Goal: Download file/media

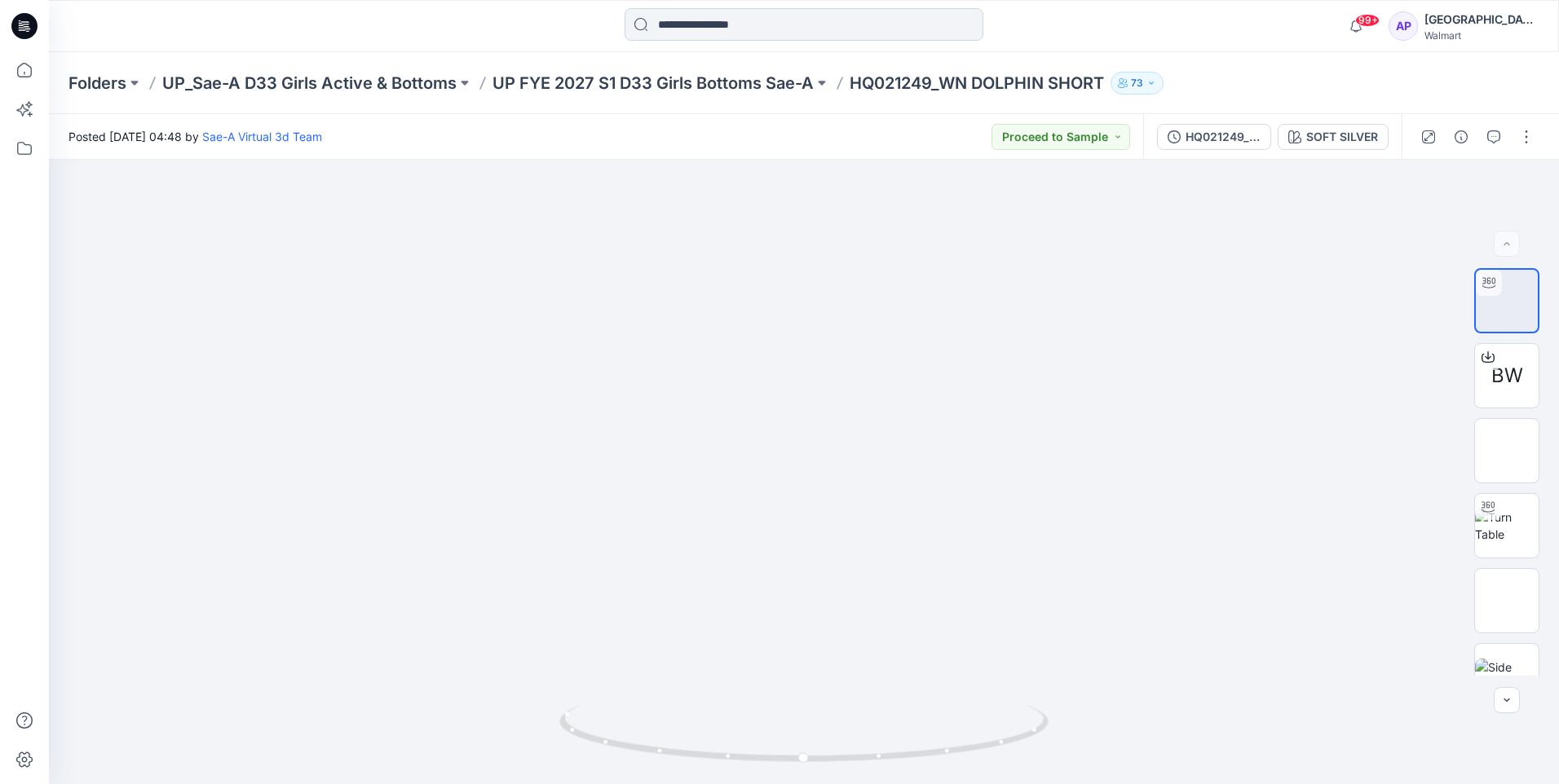
click at [734, 29] on input at bounding box center [803, 24] width 359 height 33
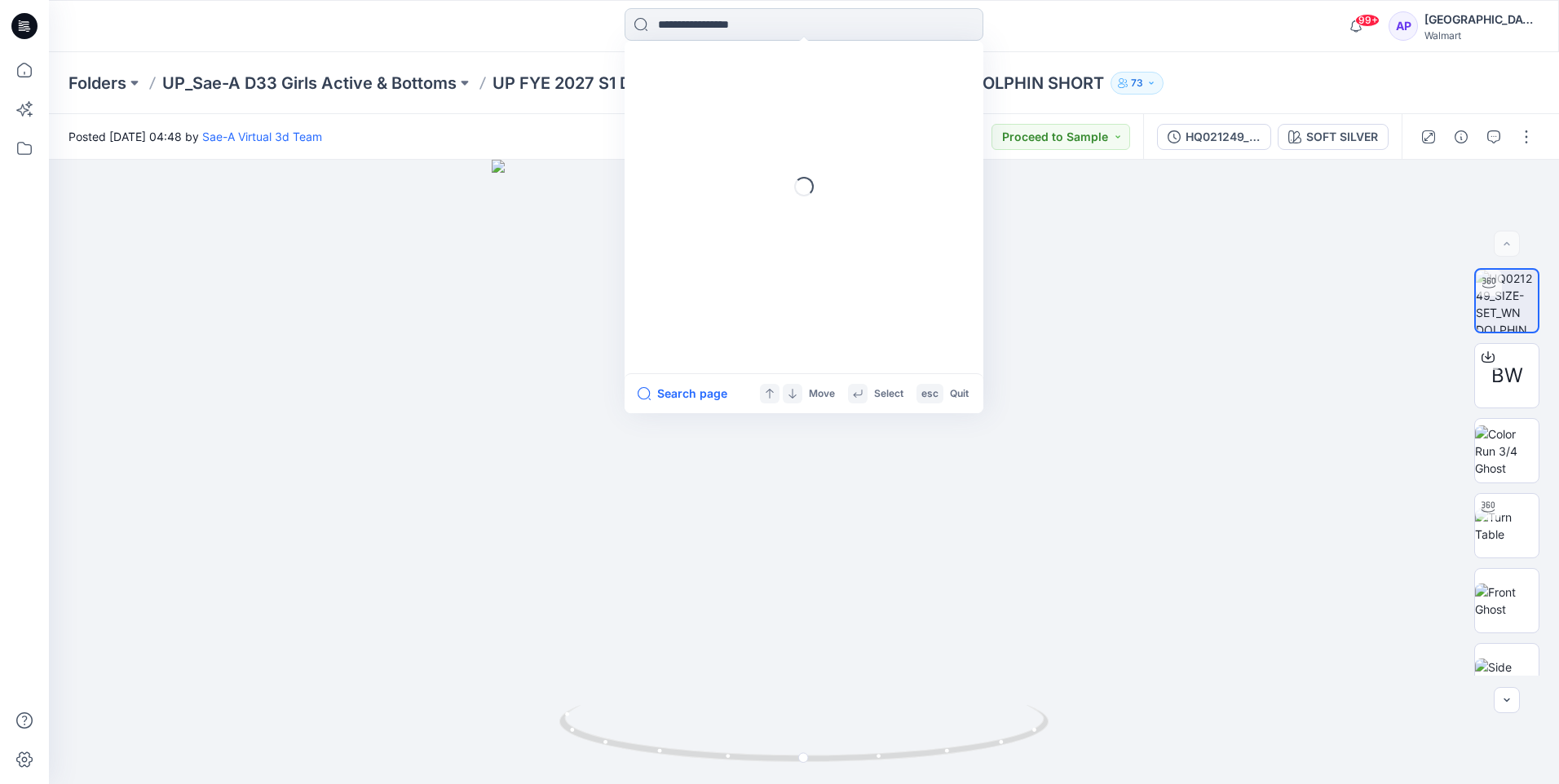
paste input "**********"
type input "**********"
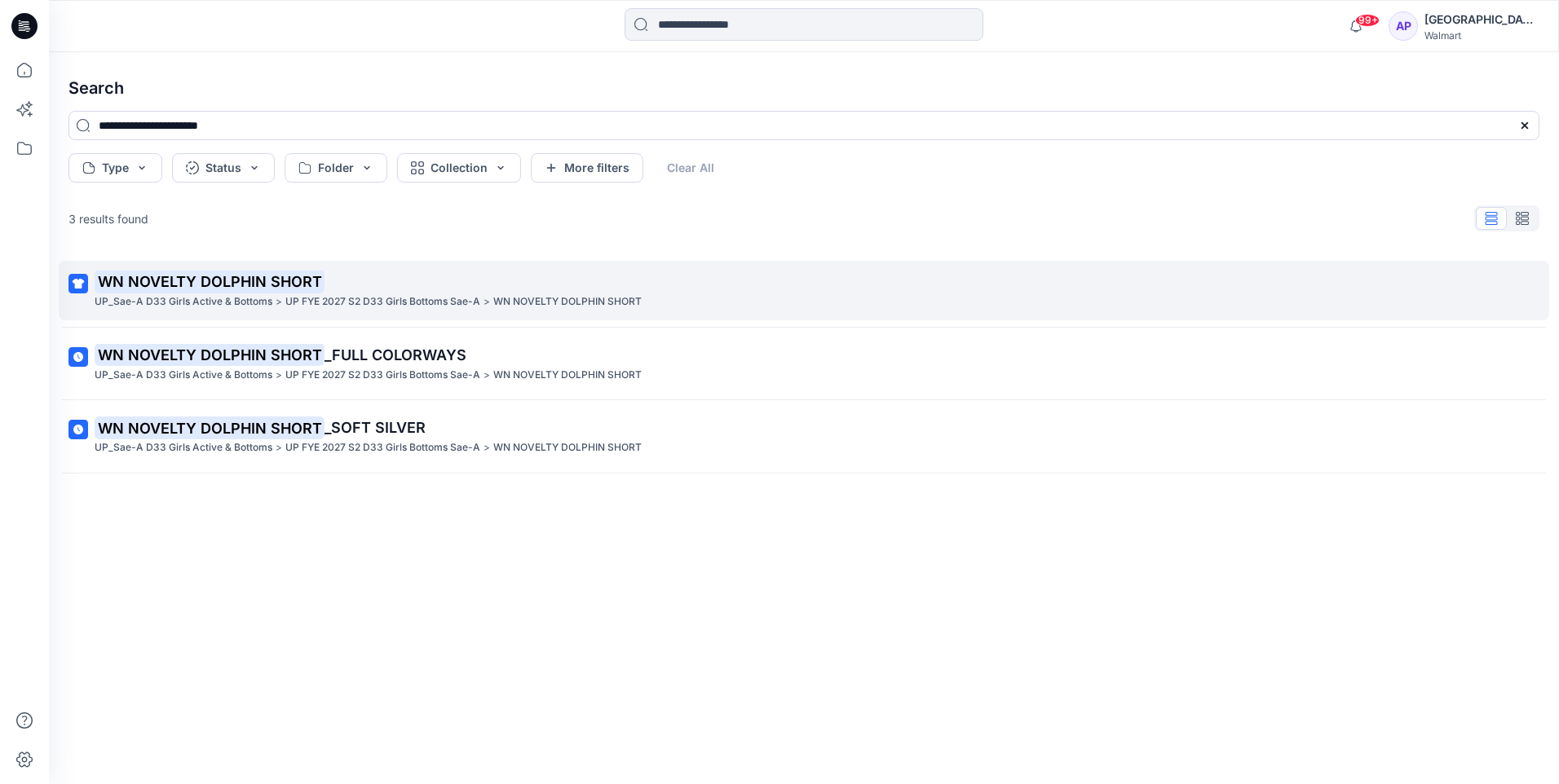
click at [239, 286] on mark "WN NOVELTY DOLPHIN SHORT" at bounding box center [209, 281] width 230 height 23
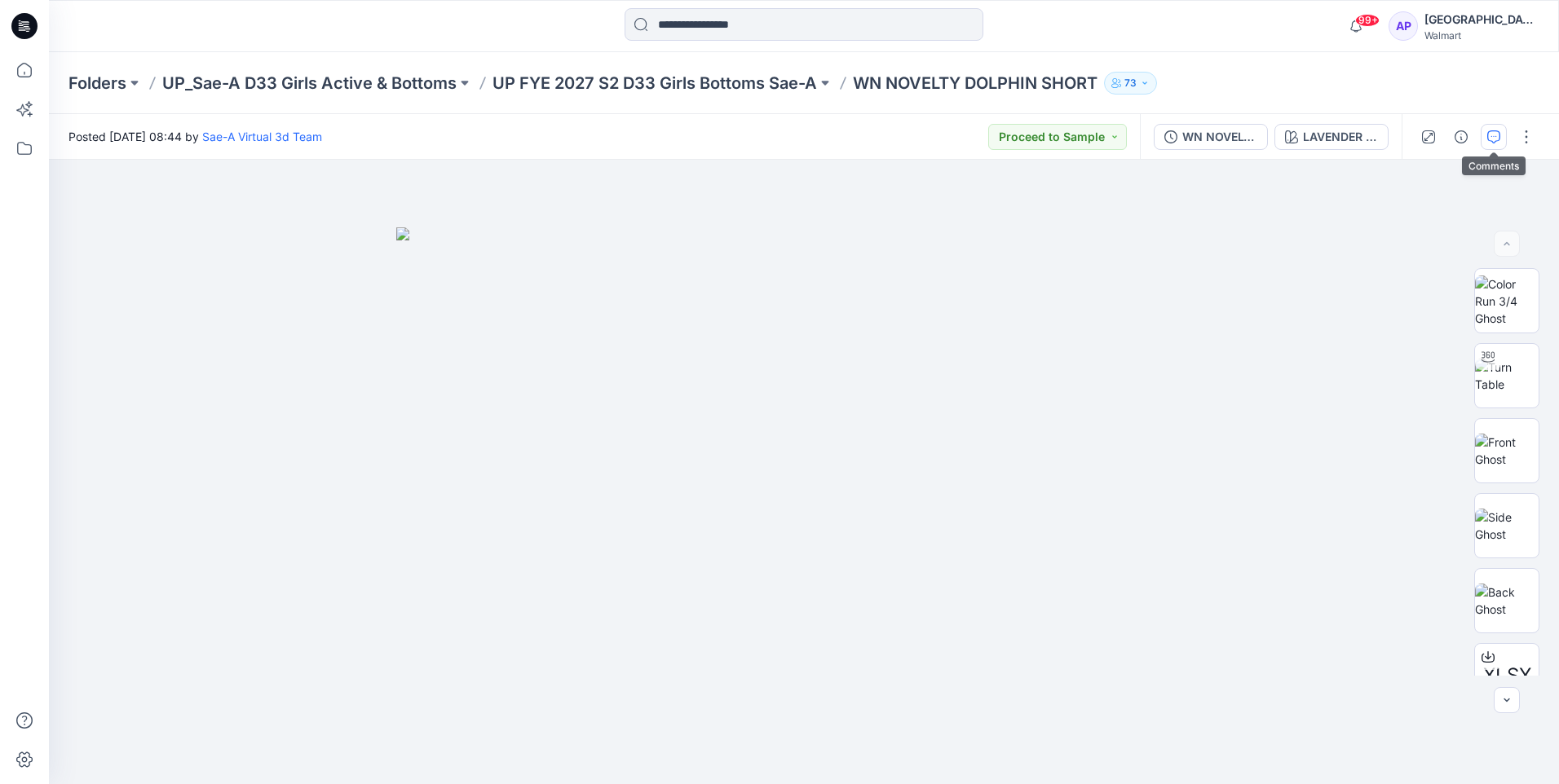
click at [1499, 144] on button "button" at bounding box center [1494, 137] width 26 height 26
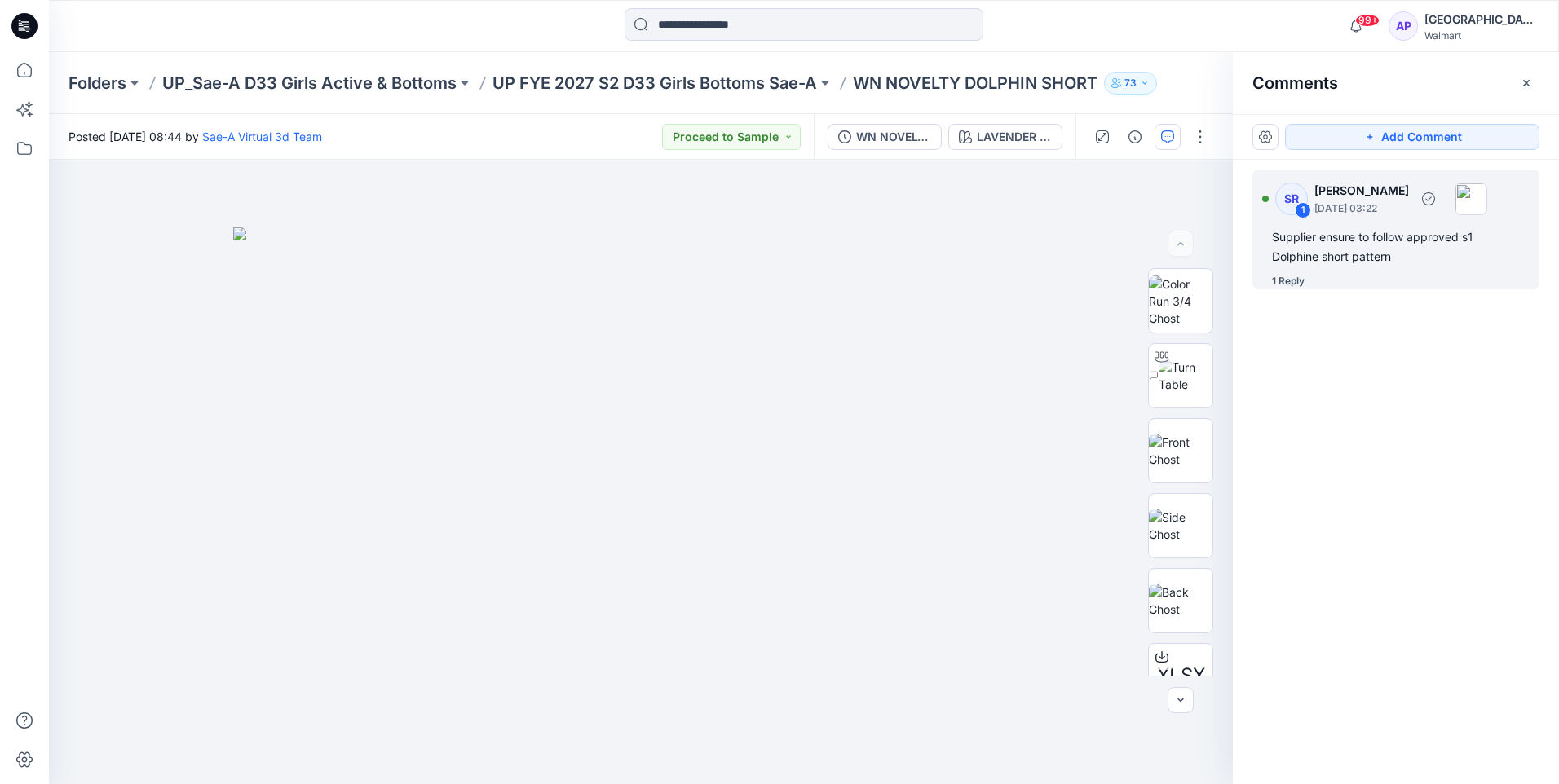
click at [1284, 282] on div "1 Reply" at bounding box center [1289, 281] width 33 height 16
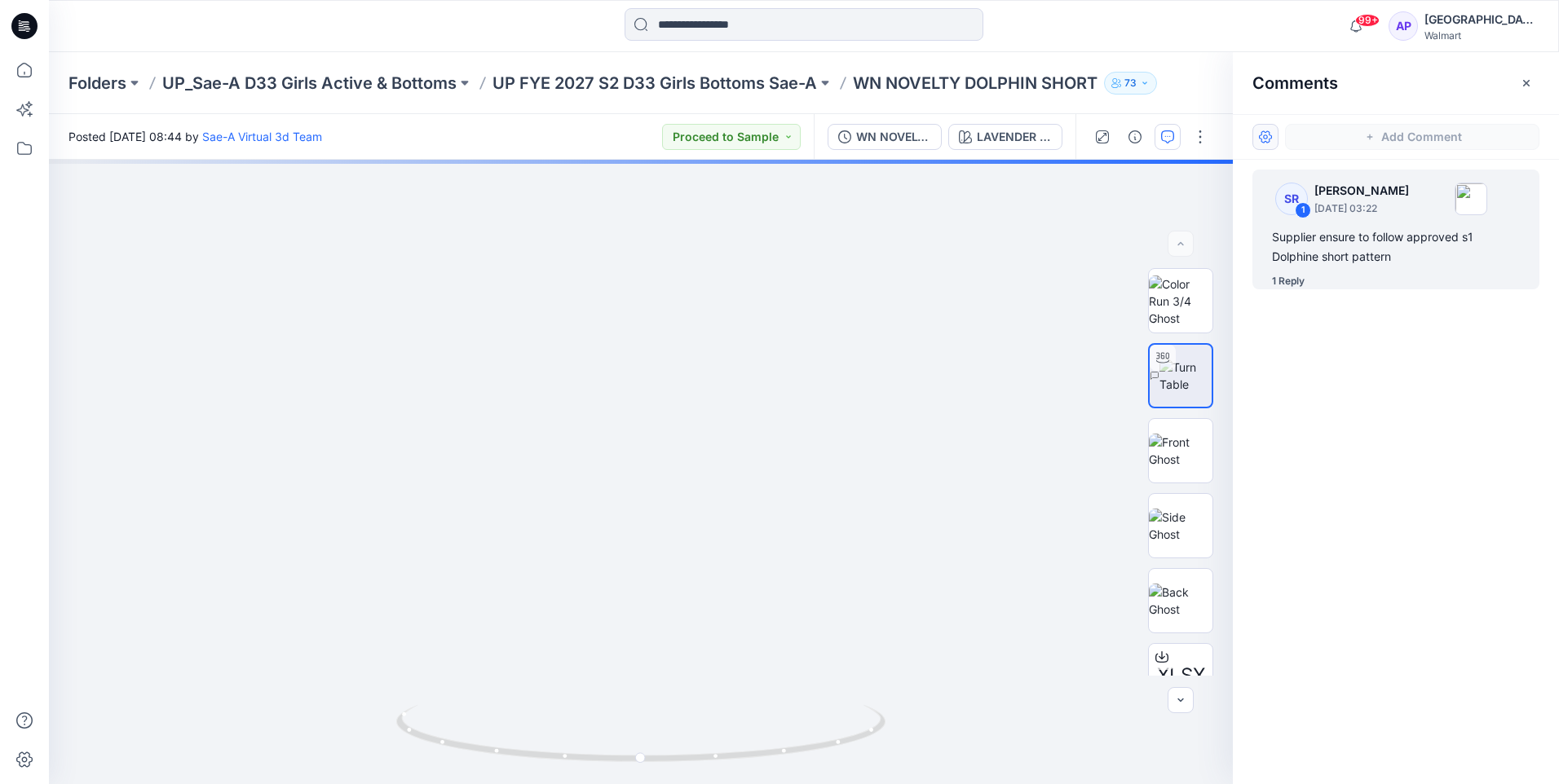
click at [1266, 137] on button "button" at bounding box center [1266, 137] width 26 height 26
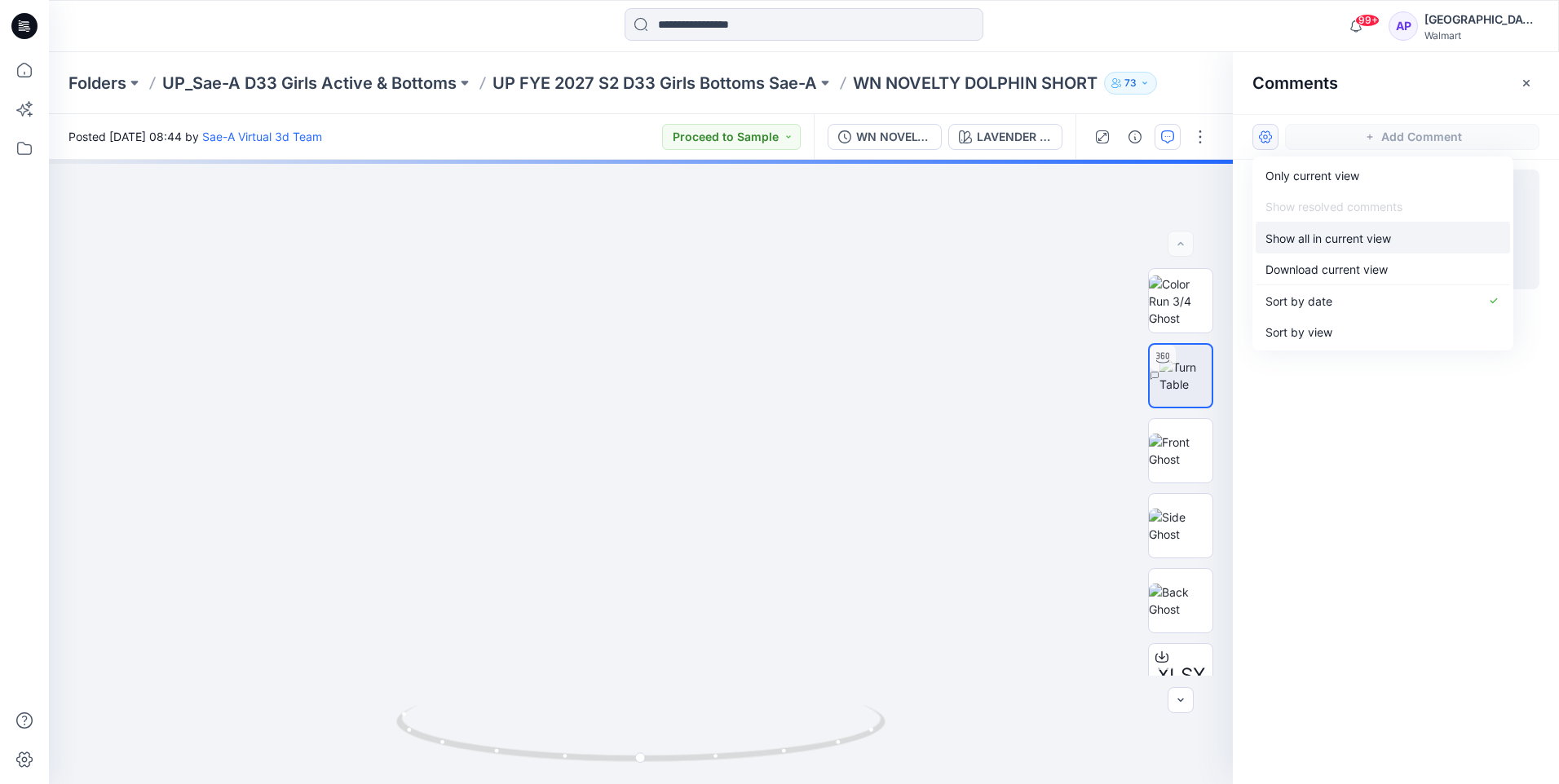
click at [1315, 235] on p "Show all in current view" at bounding box center [1329, 238] width 126 height 17
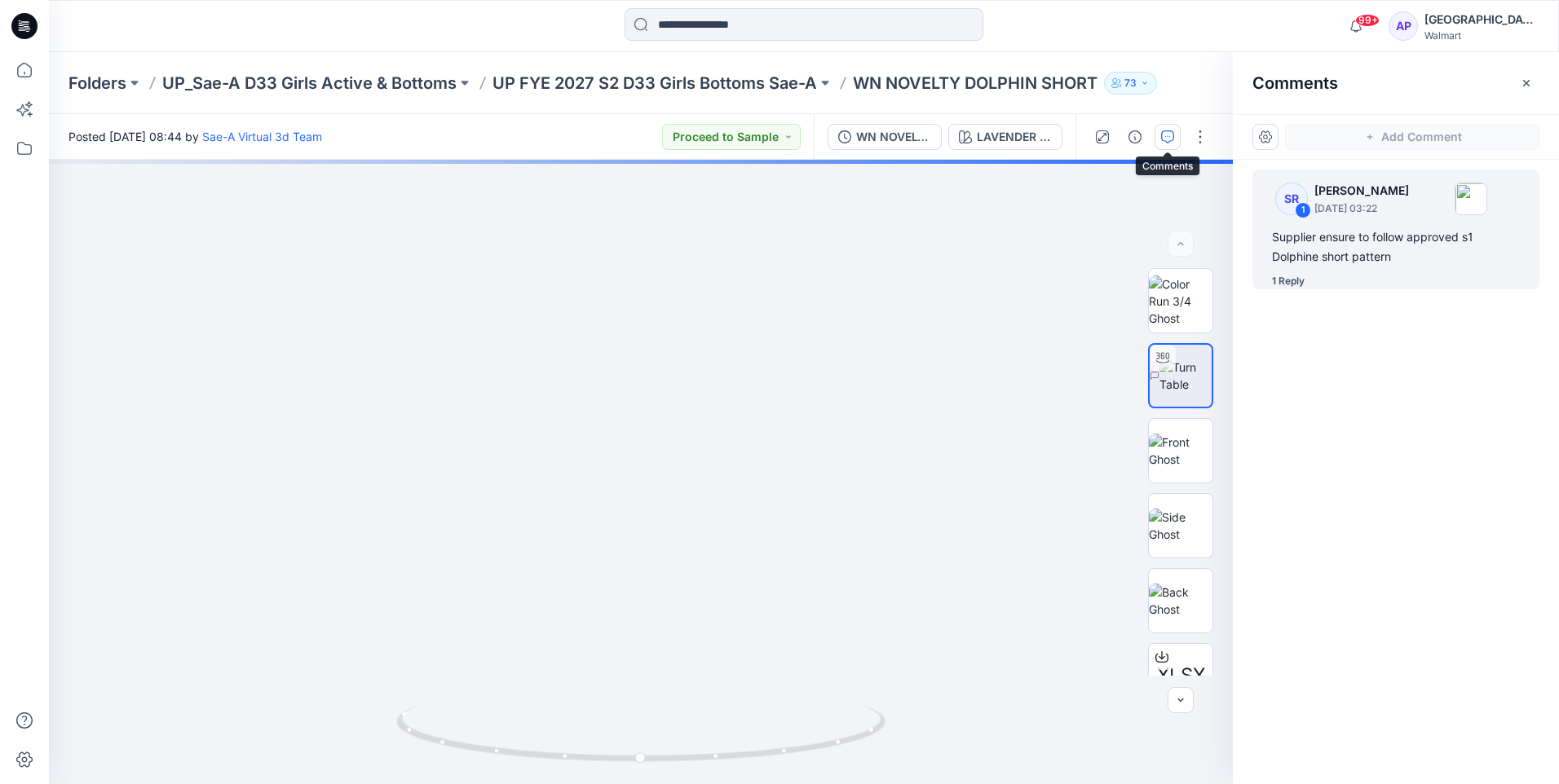
click at [1171, 138] on icon "button" at bounding box center [1168, 137] width 13 height 13
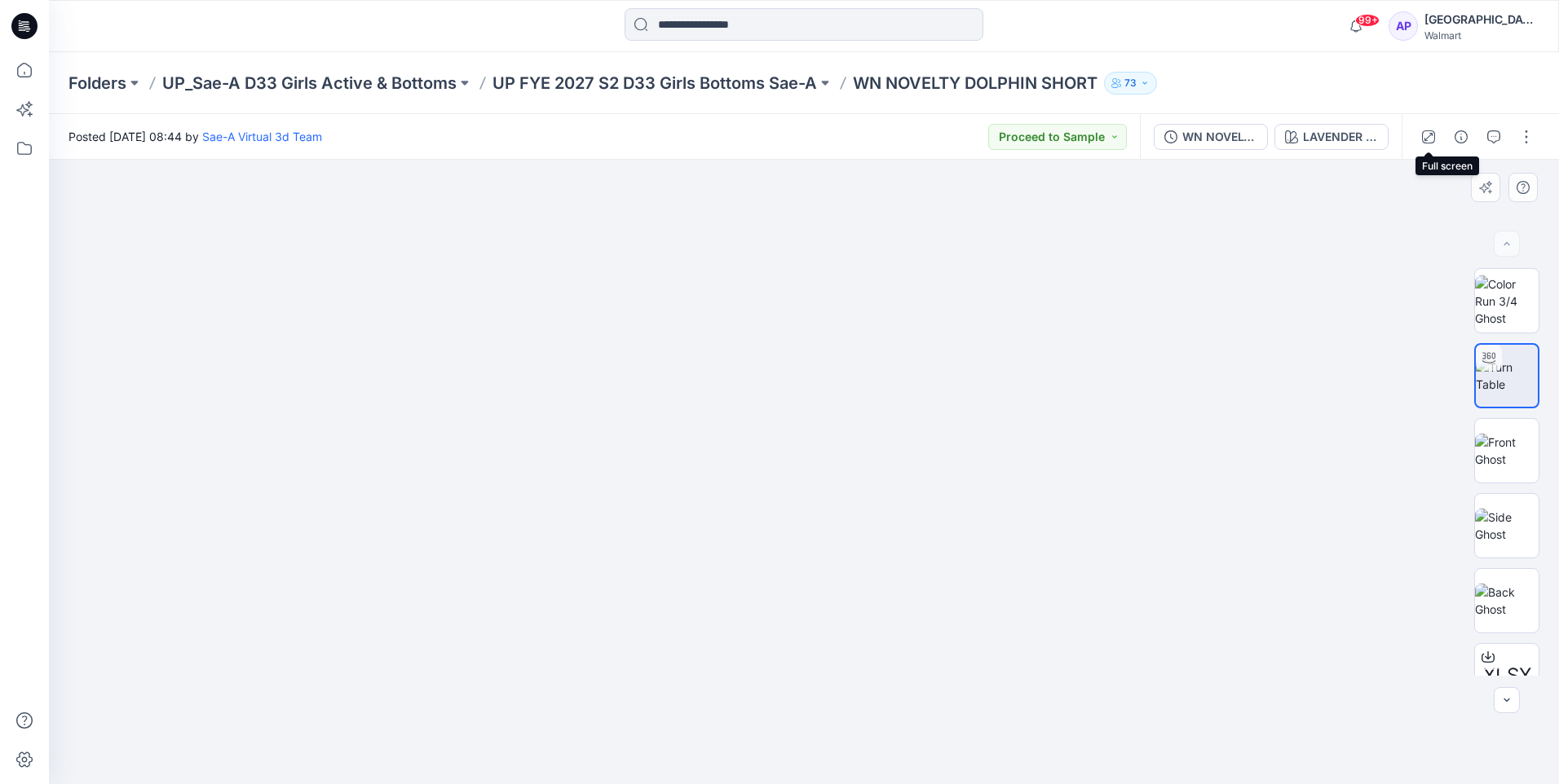
drag, startPoint x: 1438, startPoint y: 132, endPoint x: 1450, endPoint y: 135, distance: 12.4
click at [1441, 133] on button "button" at bounding box center [1428, 137] width 26 height 26
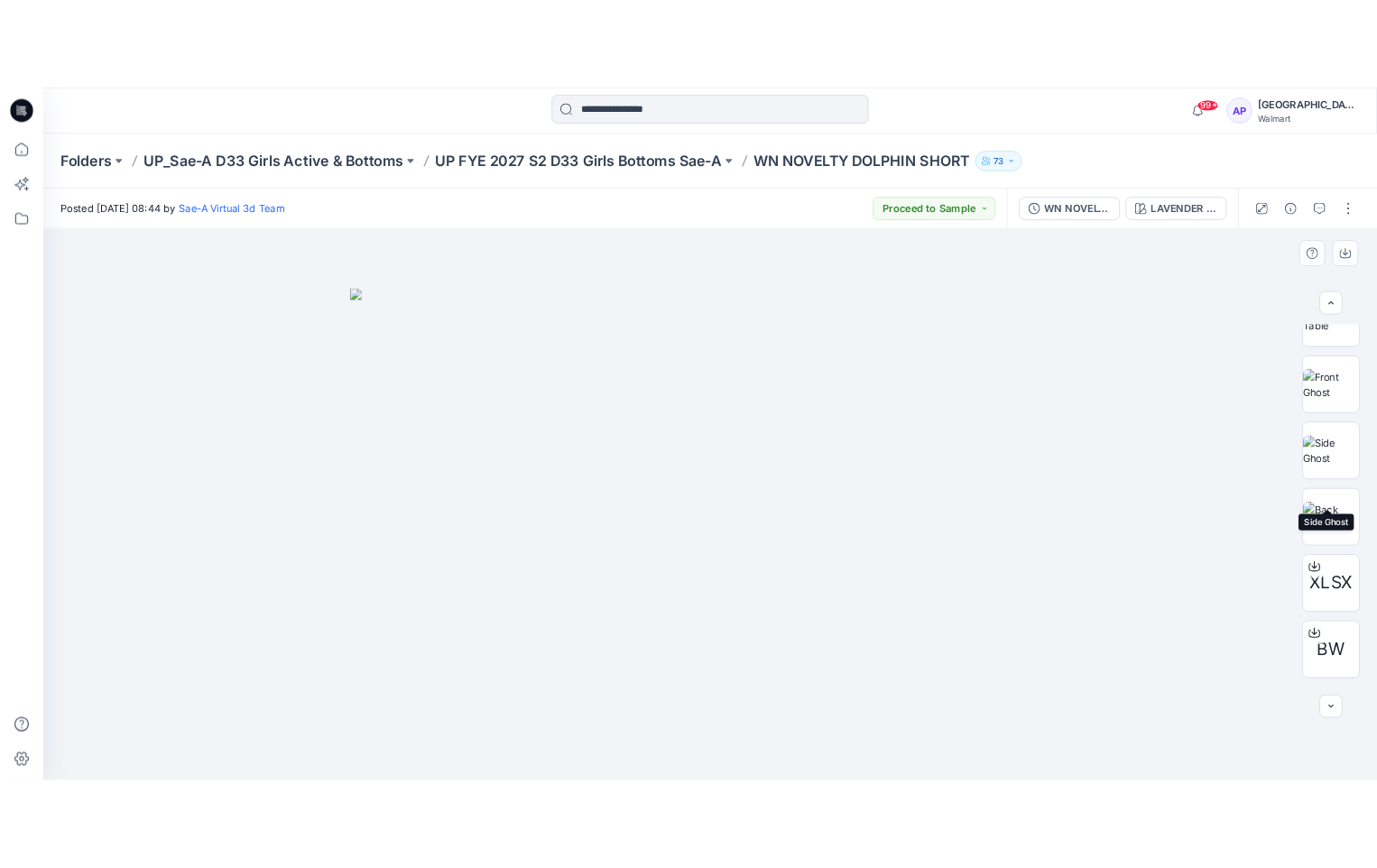
scroll to position [285, 0]
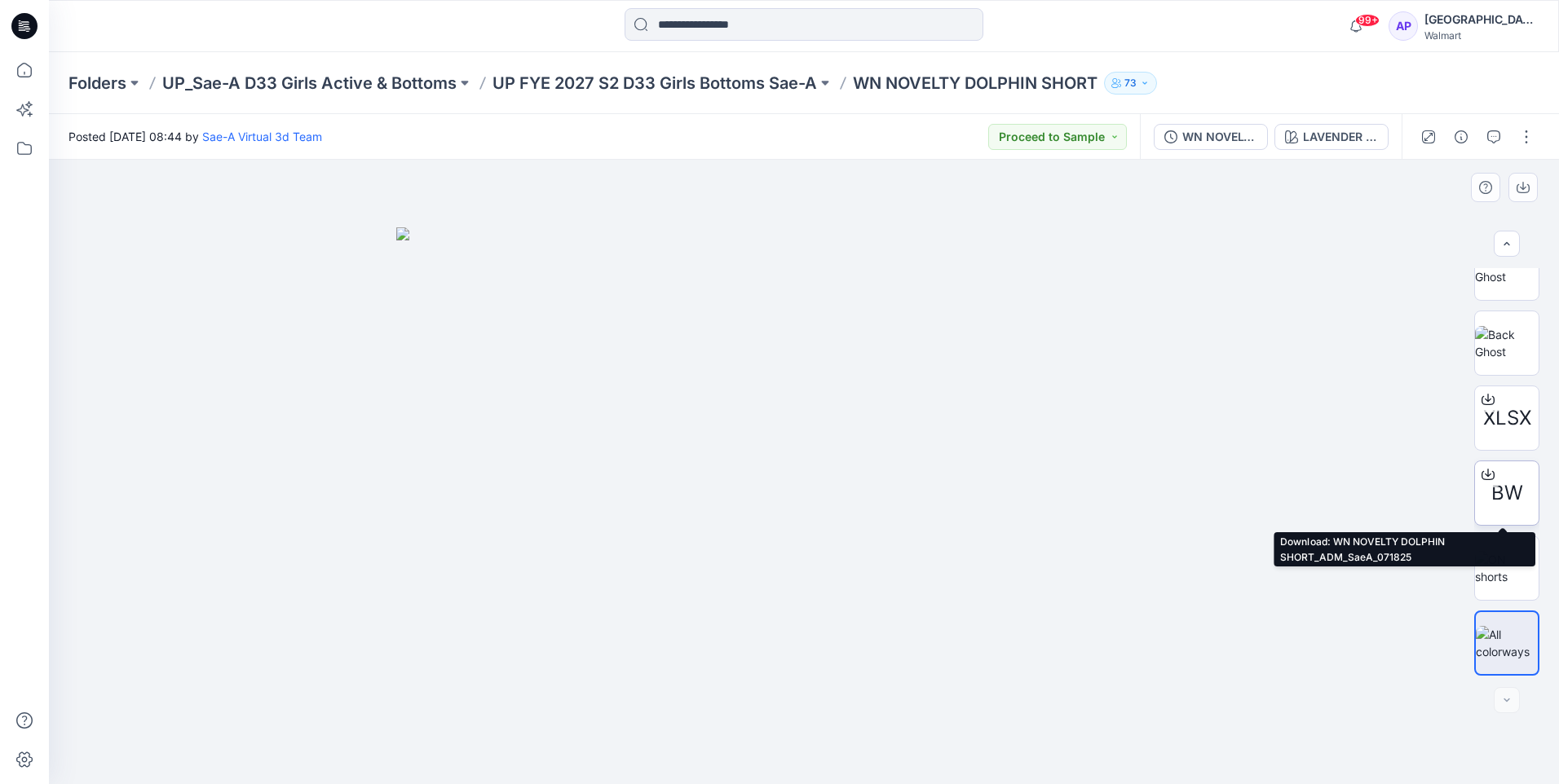
click at [1511, 493] on span "BW" at bounding box center [1507, 493] width 32 height 29
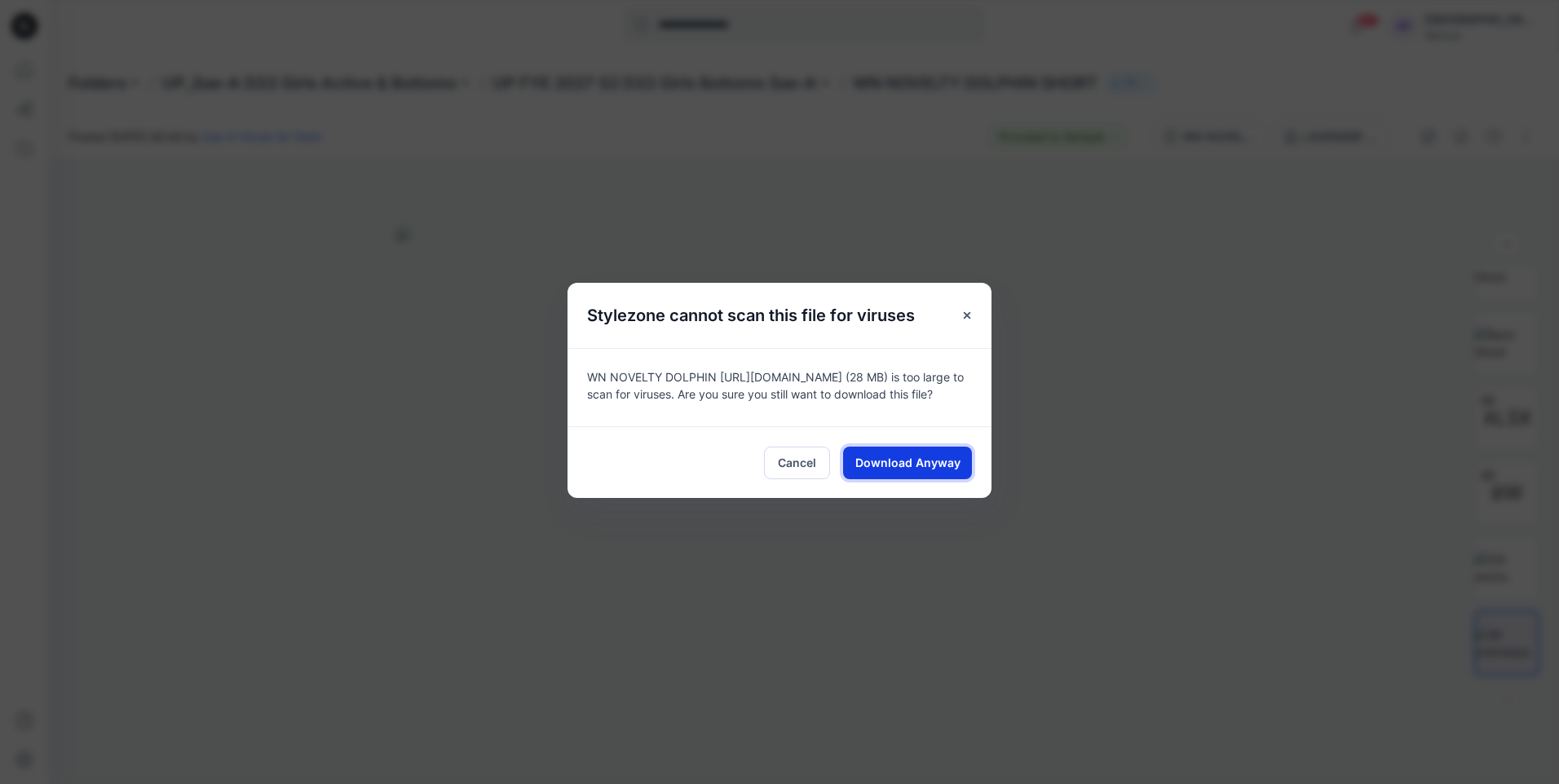
click at [927, 471] on span "Download Anyway" at bounding box center [908, 462] width 105 height 17
